Goal: Task Accomplishment & Management: Use online tool/utility

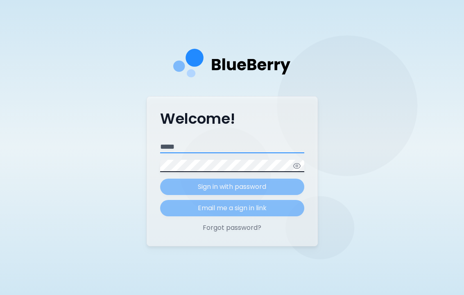
click at [178, 152] on input "Email" at bounding box center [232, 147] width 144 height 12
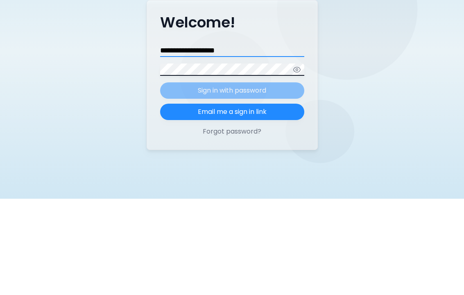
type input "**********"
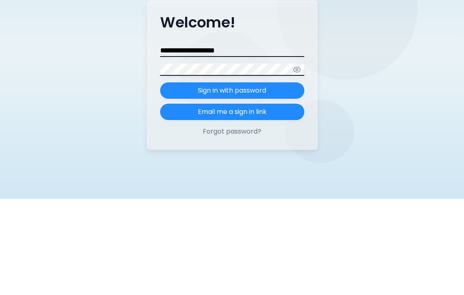
click at [264, 182] on p "Sign in with password" at bounding box center [232, 187] width 68 height 10
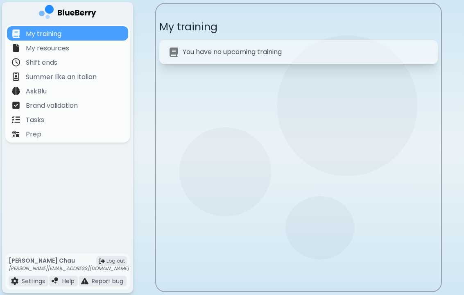
click at [34, 118] on p "Tasks" at bounding box center [35, 120] width 18 height 10
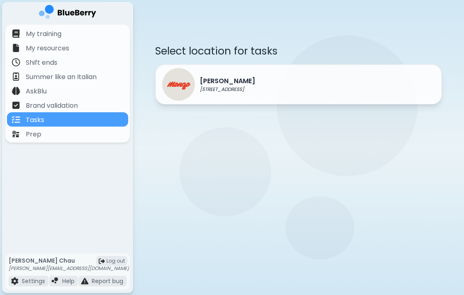
click at [336, 93] on div "[PERSON_NAME] [STREET_ADDRESS]" at bounding box center [298, 84] width 287 height 40
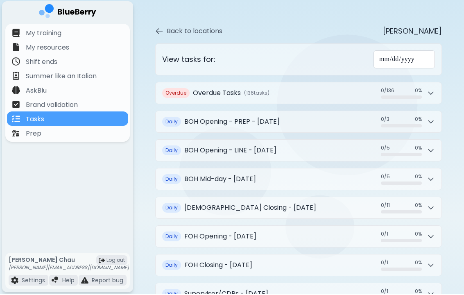
click at [434, 83] on button "Overdue Overdue Tasks ( 136 task s ) 0 / 136 0 / 136 0 %" at bounding box center [299, 93] width 286 height 21
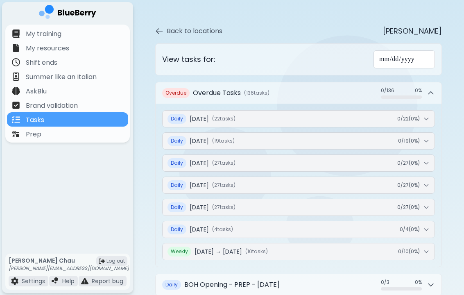
click at [427, 111] on button "Daily [DATE] ( 22 task s ) 0 / 22 ( 0 %)" at bounding box center [299, 119] width 272 height 16
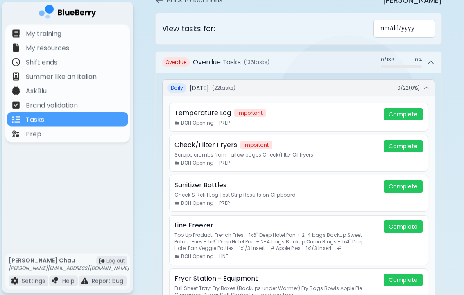
scroll to position [50, 0]
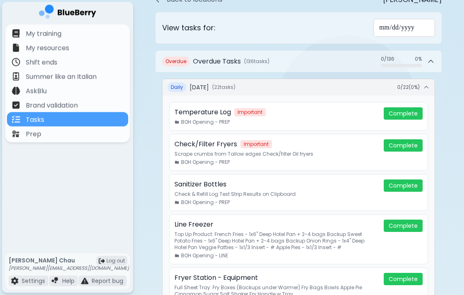
click at [410, 108] on button "Complete" at bounding box center [403, 114] width 39 height 12
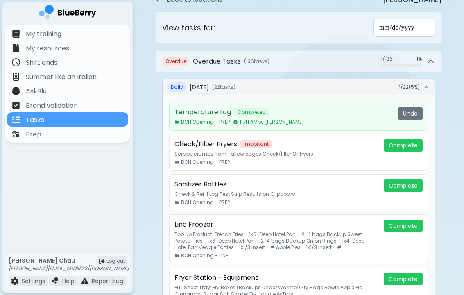
click at [43, 104] on p "Brand validation" at bounding box center [52, 106] width 52 height 10
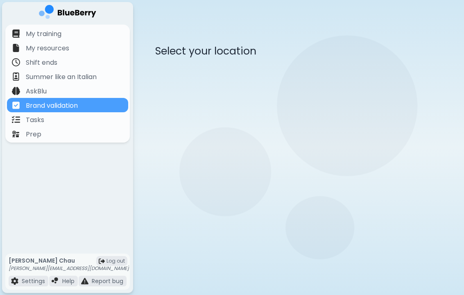
click at [39, 118] on p "Tasks" at bounding box center [35, 120] width 18 height 10
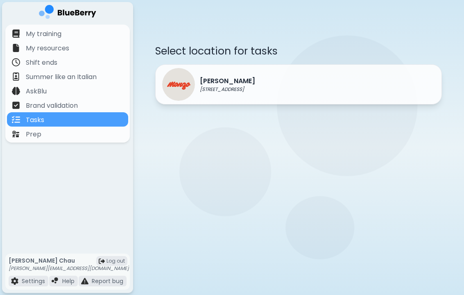
click at [351, 73] on div "[PERSON_NAME] [STREET_ADDRESS]" at bounding box center [298, 84] width 287 height 40
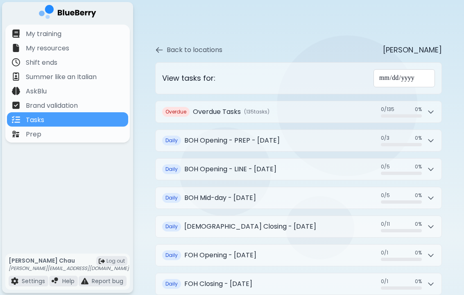
click at [432, 108] on icon at bounding box center [431, 112] width 8 height 8
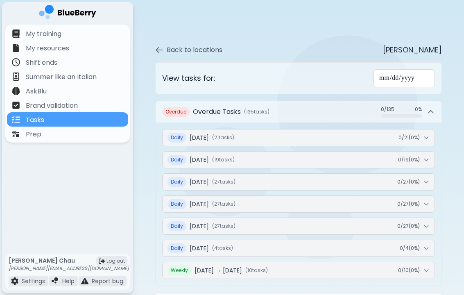
click at [432, 130] on button "Daily [DATE] ( 21 task s ) 0 / 21 ( 0 %)" at bounding box center [299, 138] width 272 height 16
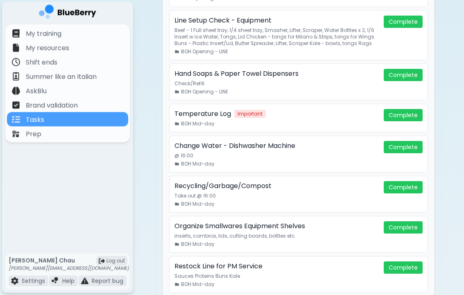
scroll to position [376, 0]
click at [413, 109] on button "Complete" at bounding box center [403, 115] width 39 height 12
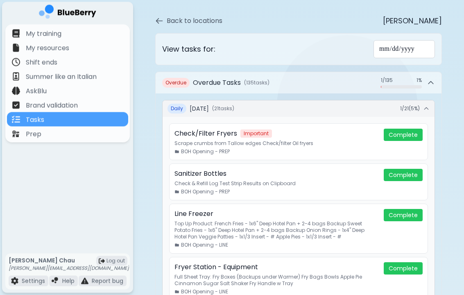
scroll to position [0, 0]
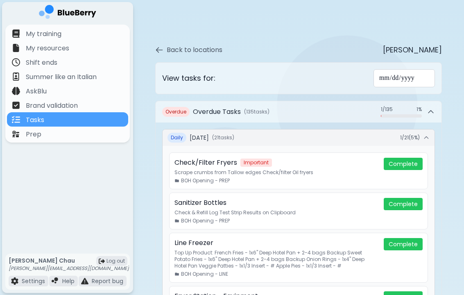
click at [430, 130] on button "Daily [DATE] ( 21 task s ) 1 / 21 ( 5 %)" at bounding box center [299, 138] width 272 height 16
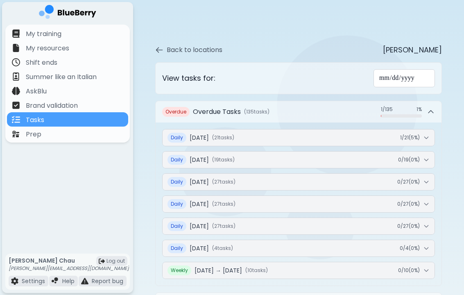
click at [434, 108] on icon at bounding box center [431, 112] width 8 height 8
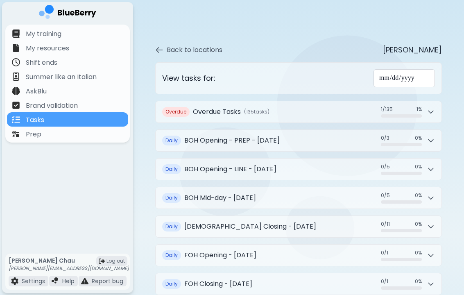
click at [432, 136] on icon at bounding box center [431, 140] width 8 height 8
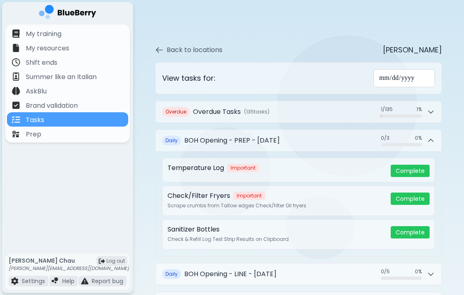
click at [311, 163] on div "Temperature Log Important" at bounding box center [276, 168] width 217 height 10
click at [415, 165] on button "Complete" at bounding box center [410, 171] width 39 height 12
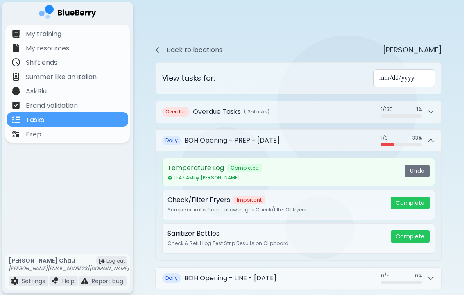
click at [38, 137] on p "Prep" at bounding box center [34, 135] width 16 height 10
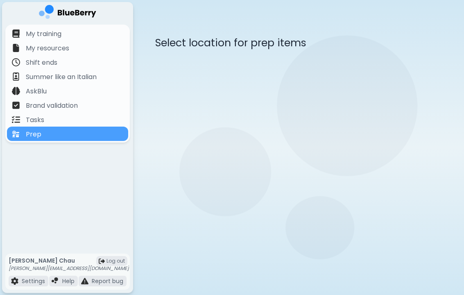
click at [43, 115] on div "Tasks" at bounding box center [28, 119] width 32 height 9
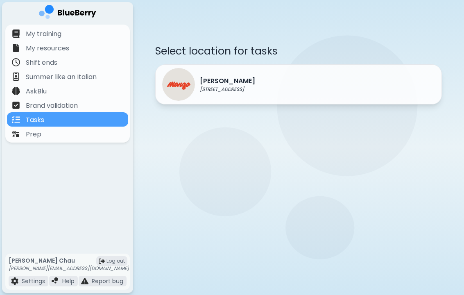
click at [344, 78] on div "[PERSON_NAME] [STREET_ADDRESS]" at bounding box center [298, 84] width 287 height 40
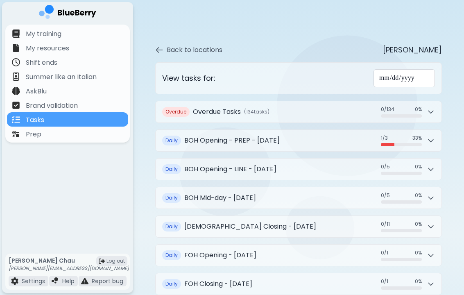
click at [441, 135] on button "Daily BOH Opening - PREP - [DATE] 1 / 3 1 / 3 33 %" at bounding box center [299, 140] width 286 height 21
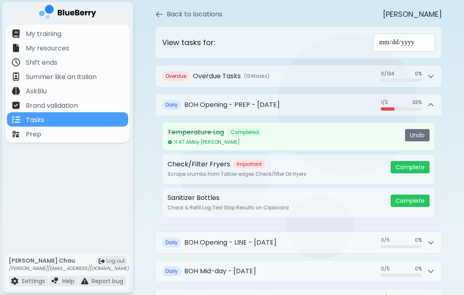
scroll to position [39, 0]
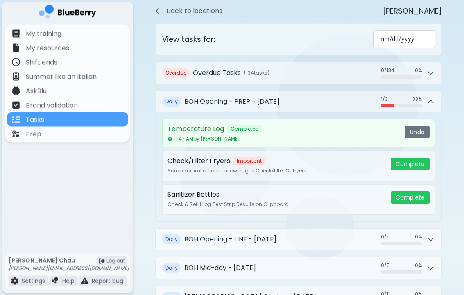
click at [298, 125] on div "Temperature Log Completed" at bounding box center [283, 130] width 231 height 10
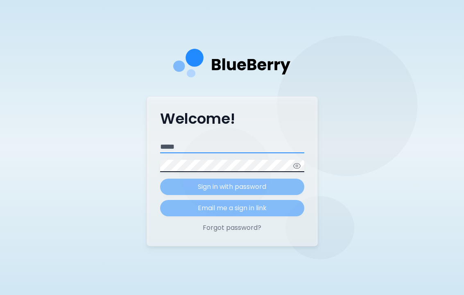
click at [220, 151] on input "Email" at bounding box center [232, 147] width 144 height 12
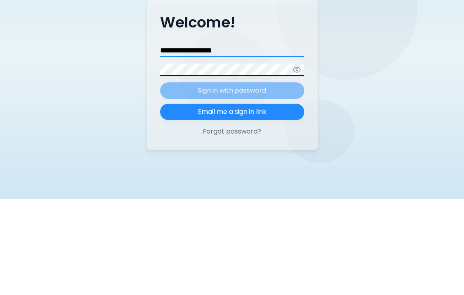
click at [232, 141] on input "**********" at bounding box center [232, 147] width 144 height 12
type input "**********"
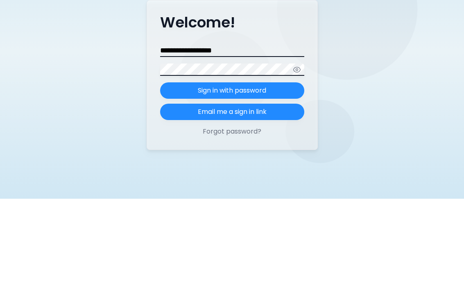
click at [266, 182] on p "Sign in with password" at bounding box center [232, 187] width 68 height 10
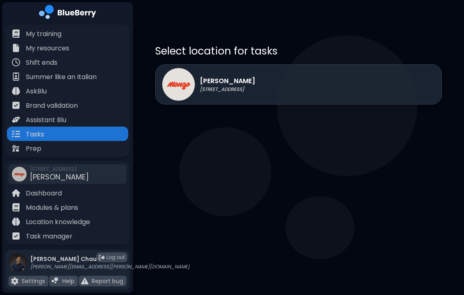
click at [343, 80] on div "[PERSON_NAME] [STREET_ADDRESS]" at bounding box center [298, 84] width 287 height 40
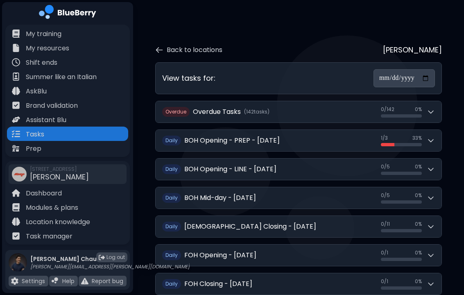
click at [434, 136] on icon at bounding box center [431, 140] width 8 height 8
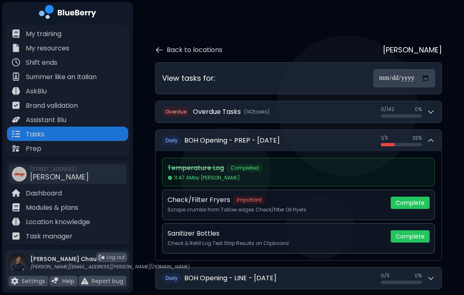
click at [45, 234] on p "Task manager" at bounding box center [49, 237] width 47 height 10
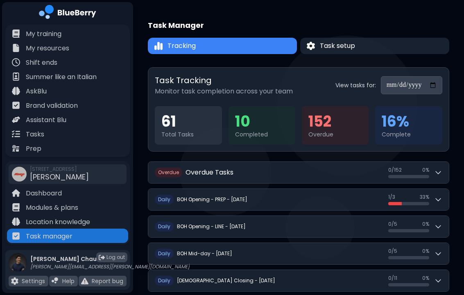
click at [445, 195] on button "D aily BOH Opening - PREP - [DATE] 1 / 3 1 / 3 33 %" at bounding box center [298, 199] width 300 height 21
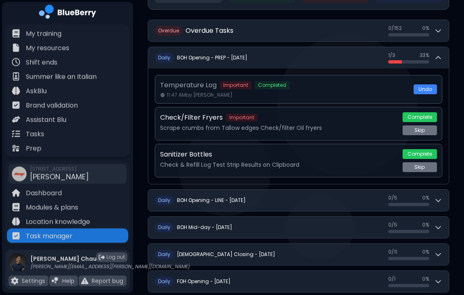
scroll to position [141, 0]
click at [443, 199] on button "D aily BOH Opening - LINE - [DATE] 0 / 5 0 / 5 0 %" at bounding box center [298, 200] width 300 height 21
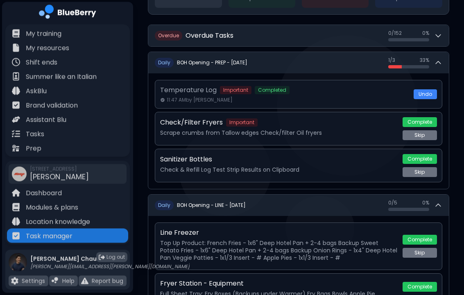
scroll to position [132, 0]
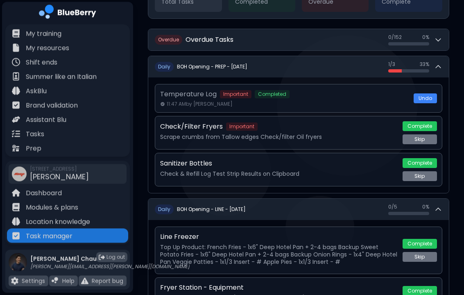
click at [429, 159] on button "Complete" at bounding box center [420, 164] width 34 height 10
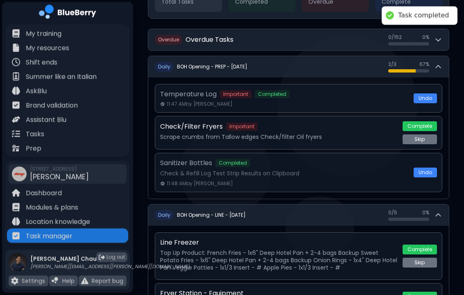
scroll to position [133, 0]
click at [430, 123] on button "Complete" at bounding box center [420, 126] width 34 height 10
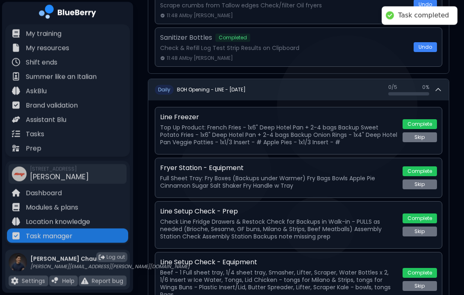
scroll to position [263, 0]
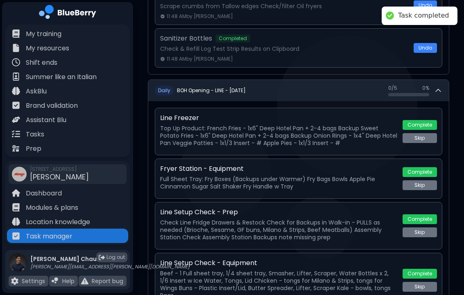
click at [432, 121] on button "Complete" at bounding box center [420, 125] width 34 height 10
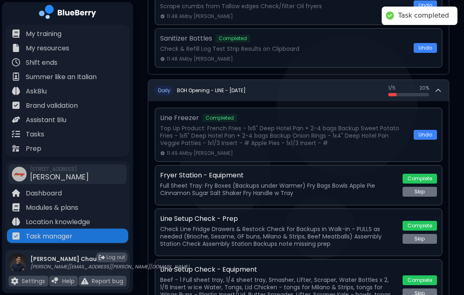
click at [425, 175] on button "Complete" at bounding box center [420, 179] width 34 height 10
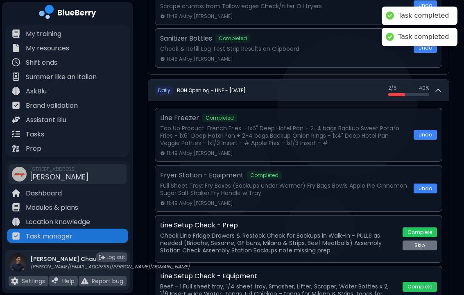
click at [425, 223] on div "Line Setup Check - Prep Check Line Fridge Drawers & Restock Check for Backups i…" at bounding box center [298, 239] width 287 height 48
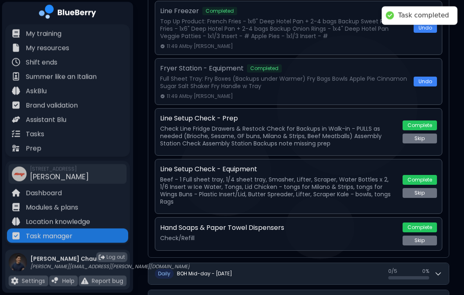
scroll to position [370, 0]
click at [422, 122] on button "Complete" at bounding box center [420, 125] width 34 height 10
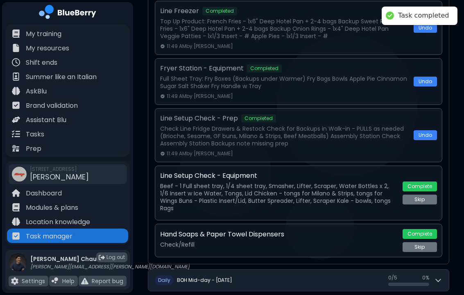
click at [426, 175] on div "Line Setup Check - Equipment Beef - 1 Full sheet tray, 1/4 sheet tray, Smasher,…" at bounding box center [298, 193] width 287 height 55
click at [420, 175] on div "Line Setup Check - Equipment Beef - 1 Full sheet tray, 1/4 sheet tray, Smasher,…" at bounding box center [298, 193] width 287 height 55
click at [421, 182] on button "Complete" at bounding box center [420, 187] width 34 height 10
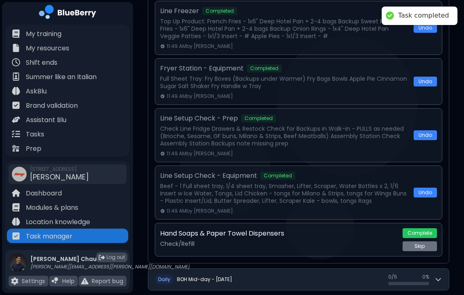
click at [423, 228] on button "Complete" at bounding box center [420, 233] width 34 height 10
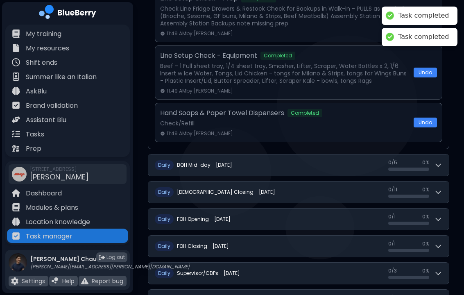
scroll to position [498, 0]
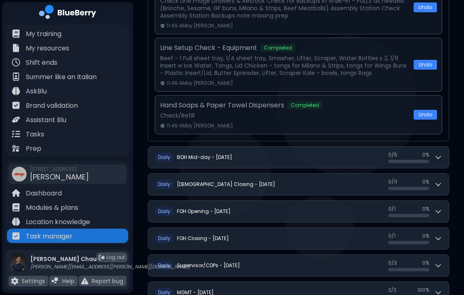
click at [442, 157] on icon at bounding box center [438, 157] width 8 height 8
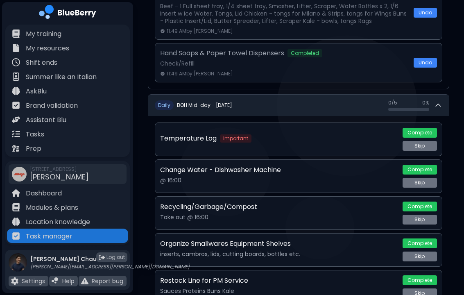
scroll to position [549, 0]
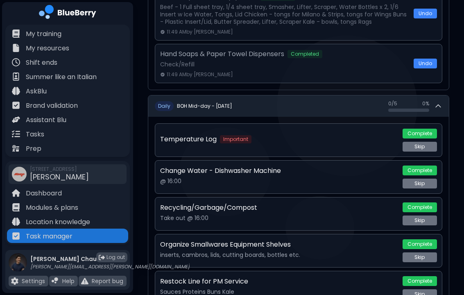
click at [441, 99] on button "D [PERSON_NAME] Mid-day - [DATE] 0 / 5 0 / 5 0 %" at bounding box center [298, 105] width 300 height 21
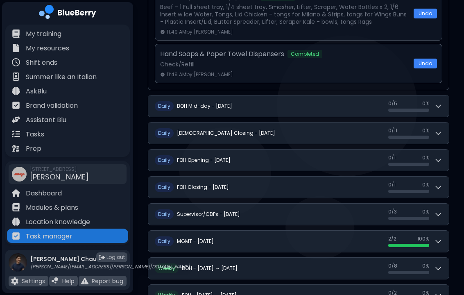
click at [443, 129] on button "D aily BOH Closing - [DATE] 0 / 11 0 / 11 0 %" at bounding box center [298, 133] width 300 height 21
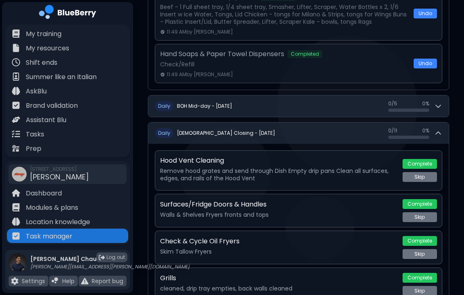
click at [444, 132] on button "D aily BOH Closing - [DATE] 0 / 11 0 / 11 0 %" at bounding box center [298, 133] width 300 height 21
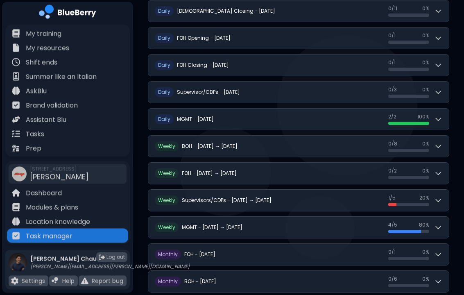
scroll to position [674, 0]
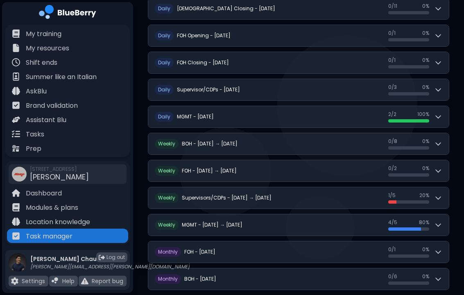
click at [443, 143] on button "W eekly BOH - [DATE] → [DATE] 0 / 8 0 / 8 0 %" at bounding box center [298, 143] width 300 height 21
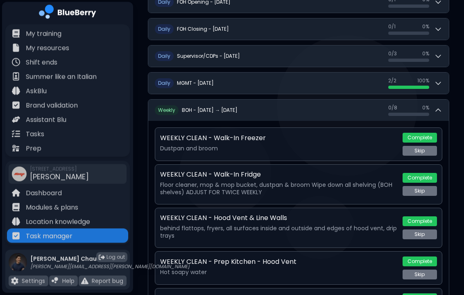
scroll to position [707, 0]
click at [441, 109] on icon at bounding box center [438, 110] width 8 height 8
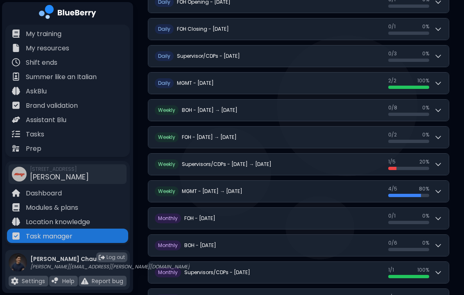
click at [441, 134] on icon at bounding box center [438, 137] width 8 height 8
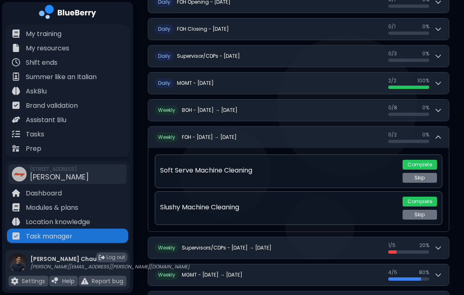
click at [427, 160] on button "Complete" at bounding box center [420, 165] width 34 height 10
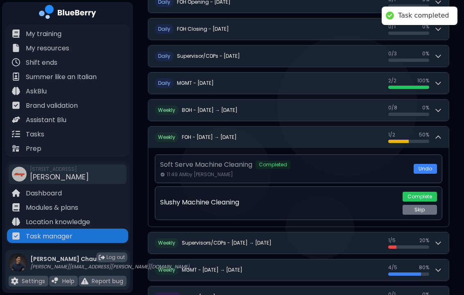
click at [427, 194] on button "Complete" at bounding box center [420, 197] width 34 height 10
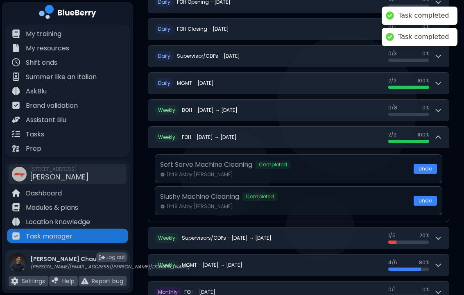
click at [441, 133] on div "2 / 2 2 / 2 100 %" at bounding box center [416, 137] width 54 height 11
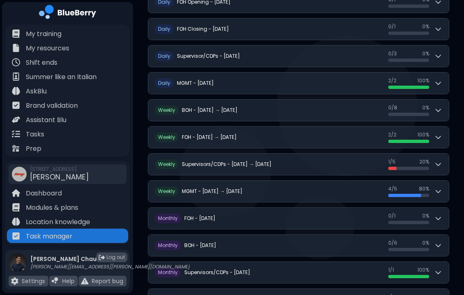
click at [441, 162] on icon at bounding box center [438, 164] width 8 height 8
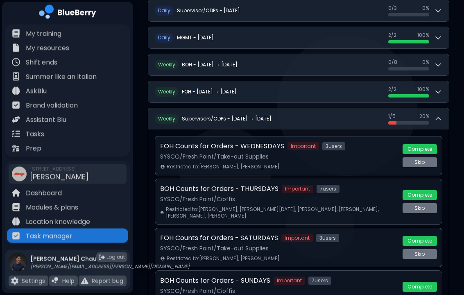
click at [439, 109] on button "W eekly Supervisors/CDPs - [DATE] → [DATE] 1 / 5 1 / 5 20 %" at bounding box center [298, 119] width 300 height 21
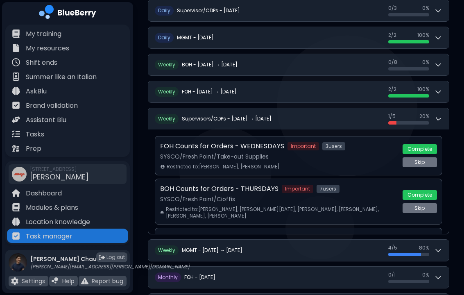
scroll to position [743, 0]
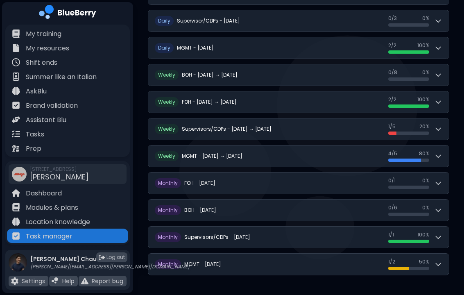
click at [442, 154] on icon at bounding box center [438, 156] width 8 height 8
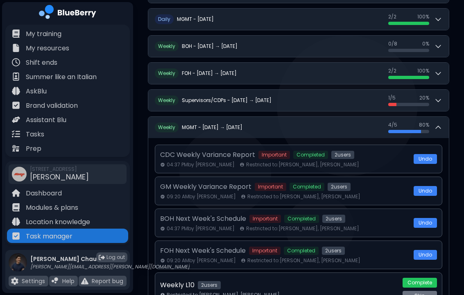
click at [441, 121] on button "W eekly MGMT - [DATE] → [DATE] 4 / 5 4 / 5 80 %" at bounding box center [298, 127] width 300 height 21
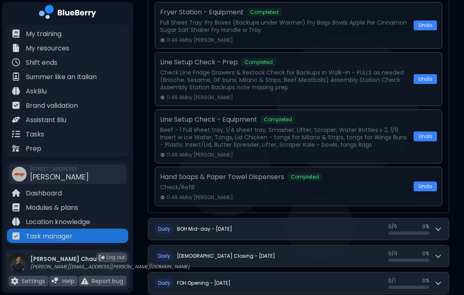
scroll to position [425, 0]
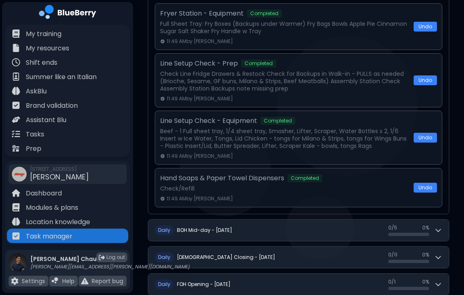
click at [43, 130] on p "Tasks" at bounding box center [35, 135] width 18 height 10
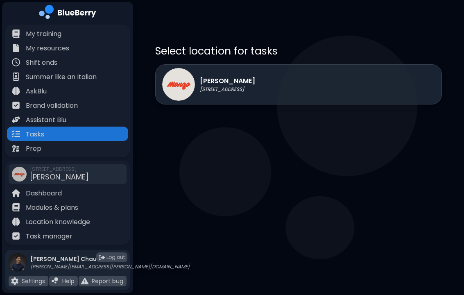
click at [366, 78] on div "[PERSON_NAME] [STREET_ADDRESS]" at bounding box center [298, 84] width 287 height 40
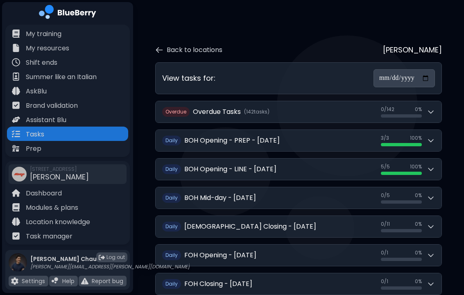
click at [434, 136] on icon at bounding box center [431, 140] width 8 height 8
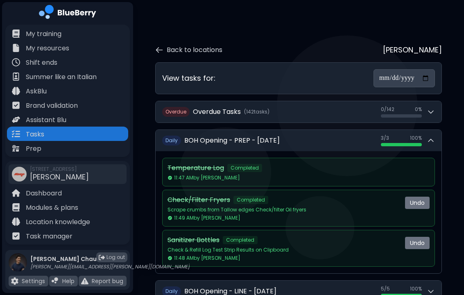
click at [433, 136] on icon at bounding box center [431, 140] width 8 height 8
